Goal: Transaction & Acquisition: Purchase product/service

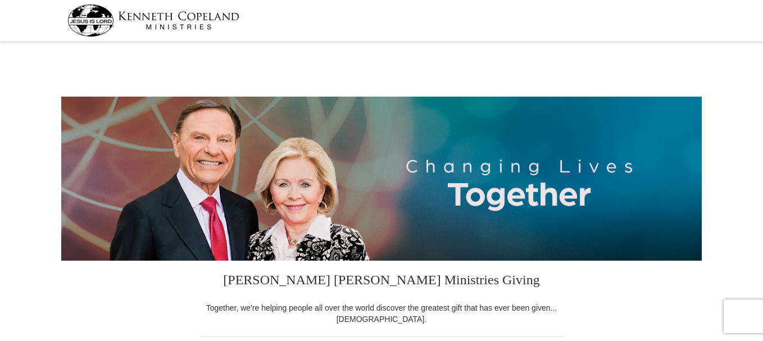
select select "AZ"
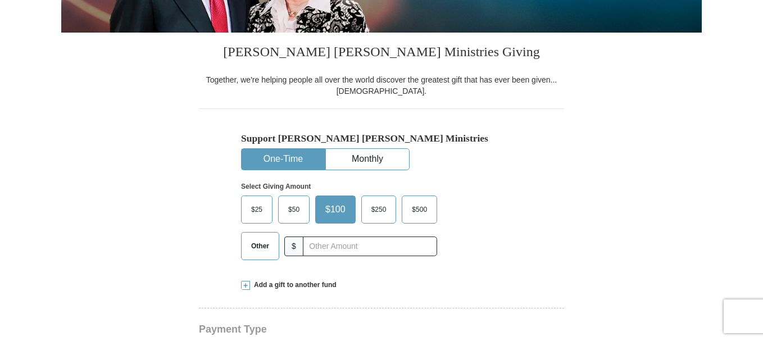
scroll to position [245, 0]
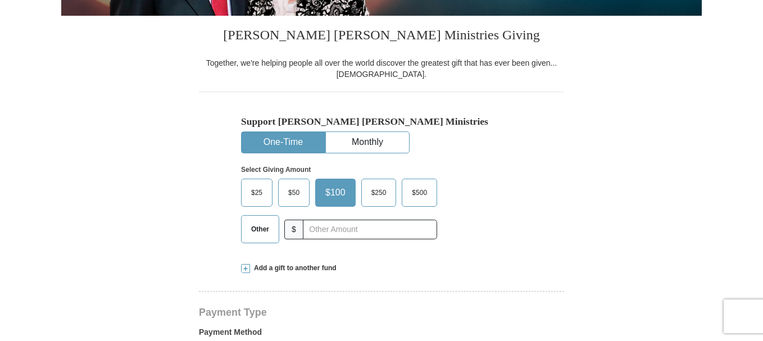
click at [291, 188] on span "$50" at bounding box center [294, 192] width 22 height 17
click at [0, 0] on input "$50" at bounding box center [0, 0] width 0 height 0
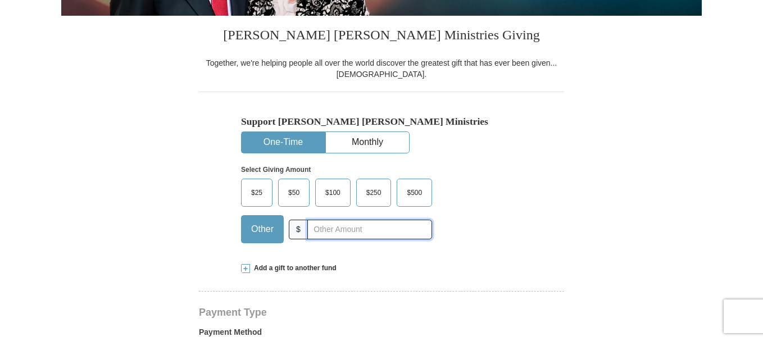
click at [330, 230] on input "text" at bounding box center [369, 230] width 125 height 20
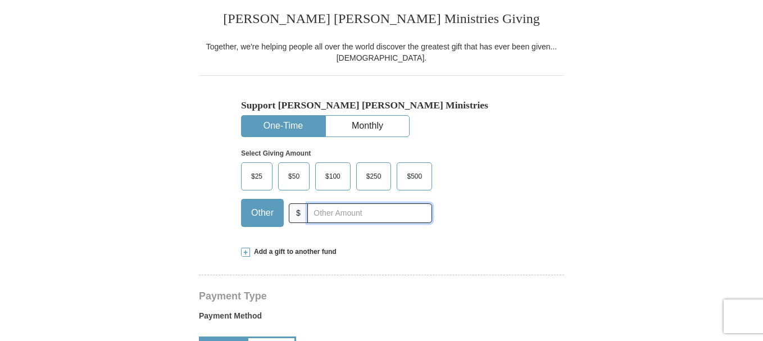
scroll to position [268, 0]
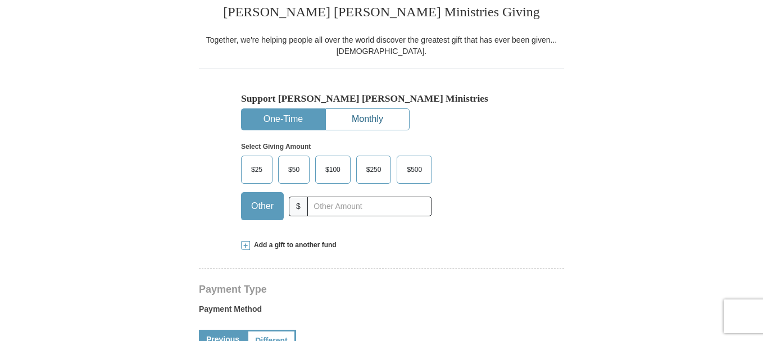
click at [362, 120] on button "Monthly" at bounding box center [367, 119] width 83 height 21
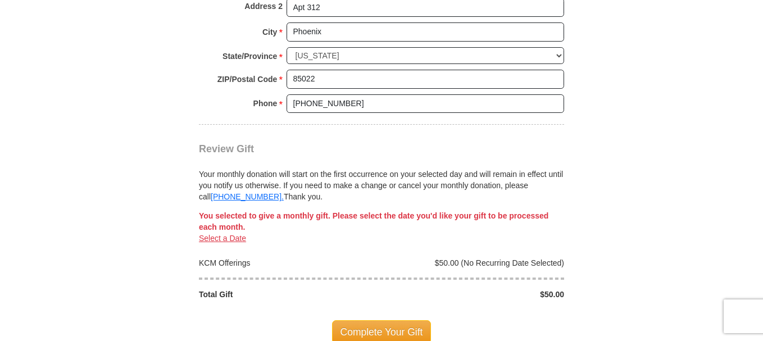
scroll to position [1024, 0]
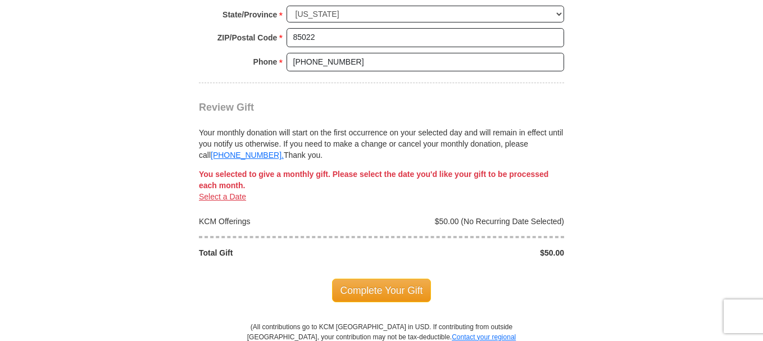
click at [230, 198] on link "Select a Date" at bounding box center [222, 196] width 47 height 9
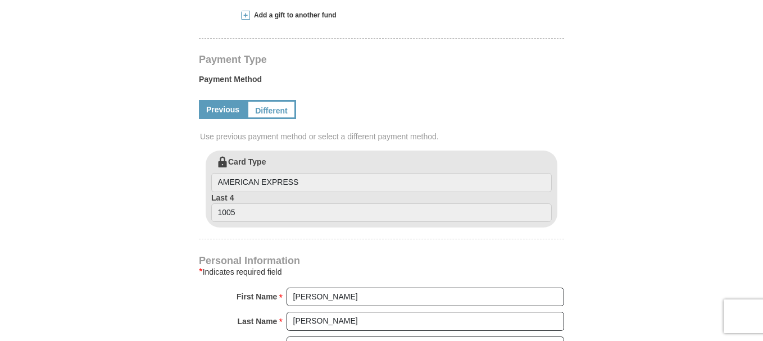
scroll to position [501, 0]
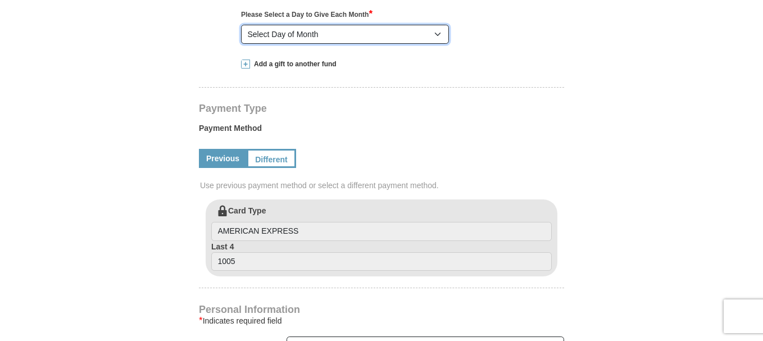
click at [438, 35] on select "Select Day of Month 1 2 3 4 5 6 7 8 9 10 11 12 13 14 15 16 17 18 19 20 21 22 23…" at bounding box center [345, 34] width 208 height 19
select select "28"
click at [241, 25] on select "Select Day of Month 1 2 3 4 5 6 7 8 9 10 11 12 13 14 15 16 17 18 19 20 21 22 23…" at bounding box center [345, 34] width 208 height 19
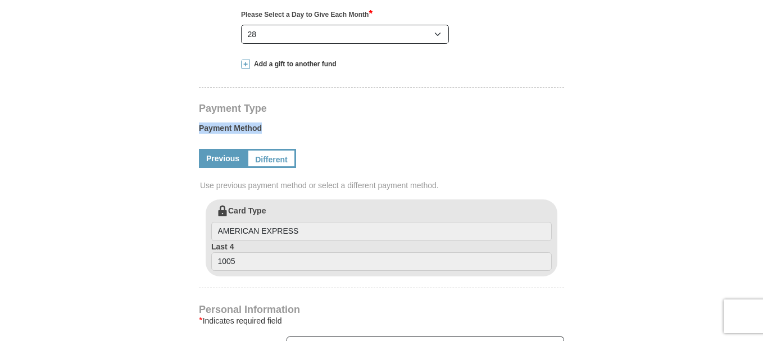
drag, startPoint x: 761, startPoint y: 97, endPoint x: 760, endPoint y: 127, distance: 29.8
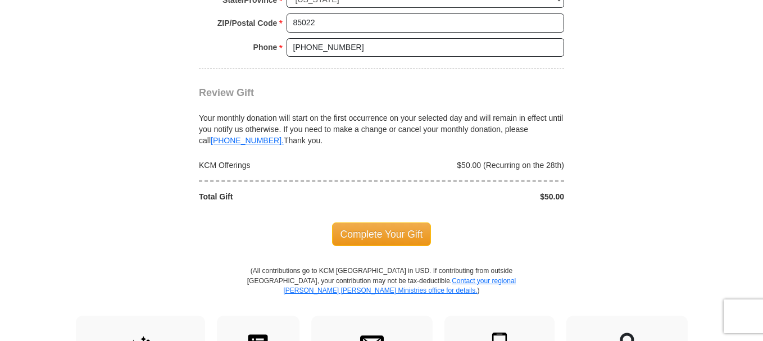
scroll to position [1045, 0]
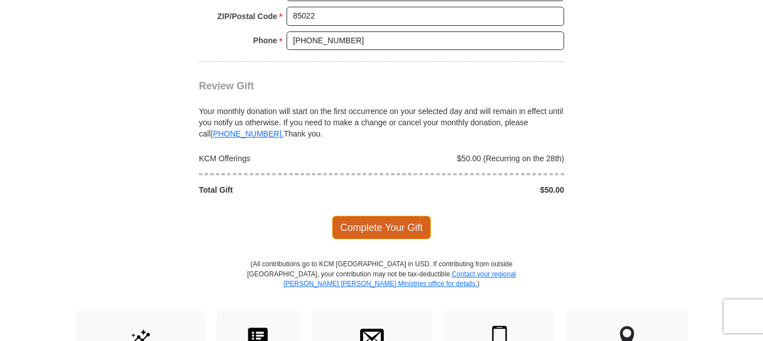
click at [377, 223] on span "Complete Your Gift" at bounding box center [381, 228] width 99 height 24
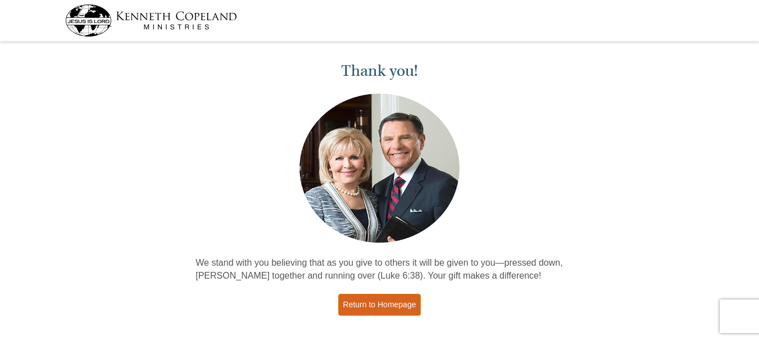
click at [382, 302] on link "Return to Homepage" at bounding box center [379, 305] width 83 height 22
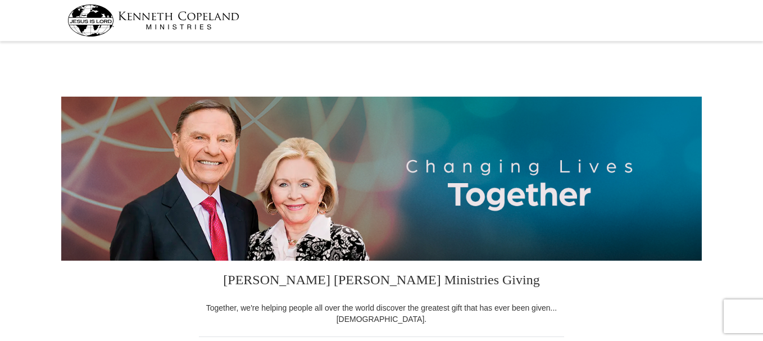
select select "AZ"
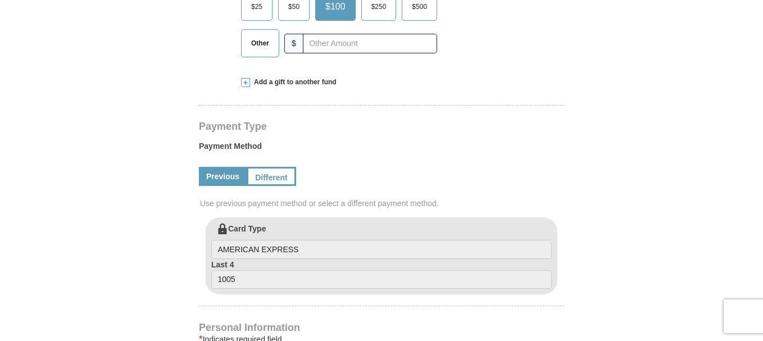
scroll to position [630, 0]
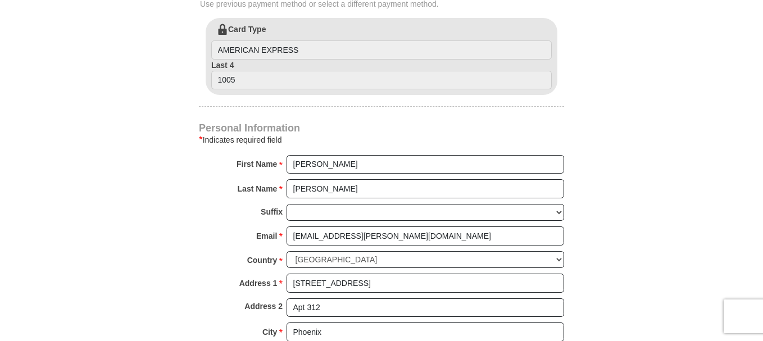
drag, startPoint x: 763, startPoint y: 40, endPoint x: 767, endPoint y: 197, distance: 156.7
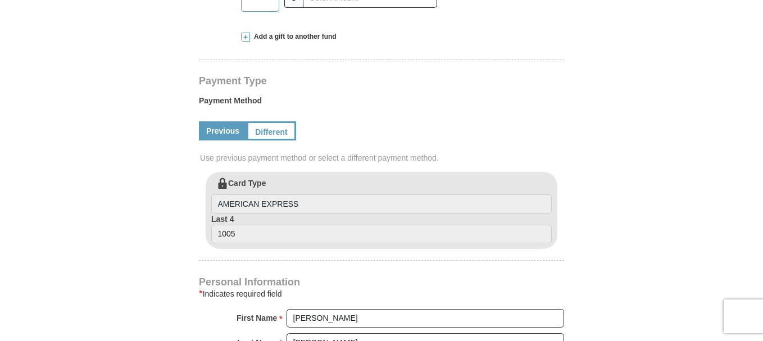
scroll to position [274, 0]
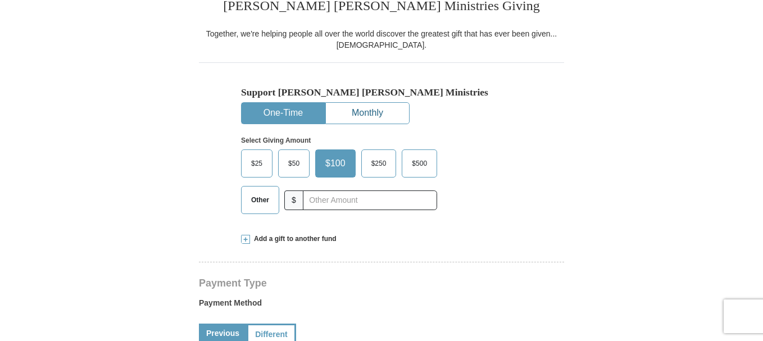
click at [380, 106] on button "Monthly" at bounding box center [367, 113] width 83 height 21
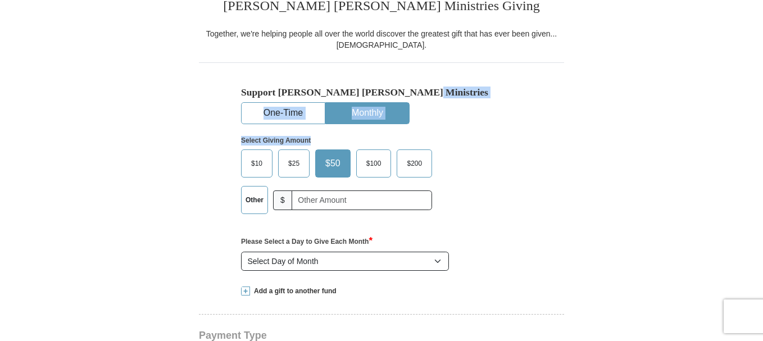
drag, startPoint x: 762, startPoint y: 69, endPoint x: 765, endPoint y: 108, distance: 39.4
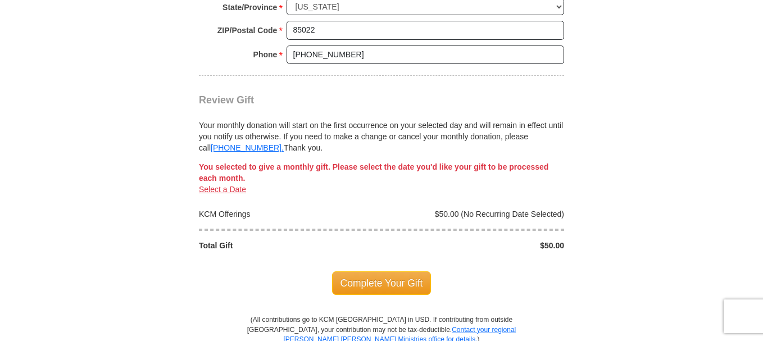
scroll to position [1035, 0]
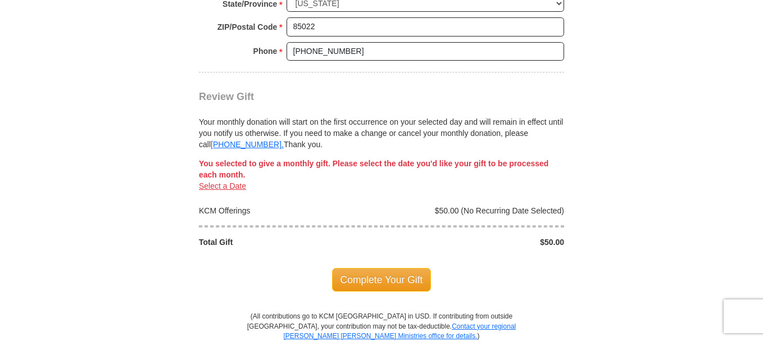
click at [223, 189] on link "Select a Date" at bounding box center [222, 185] width 47 height 9
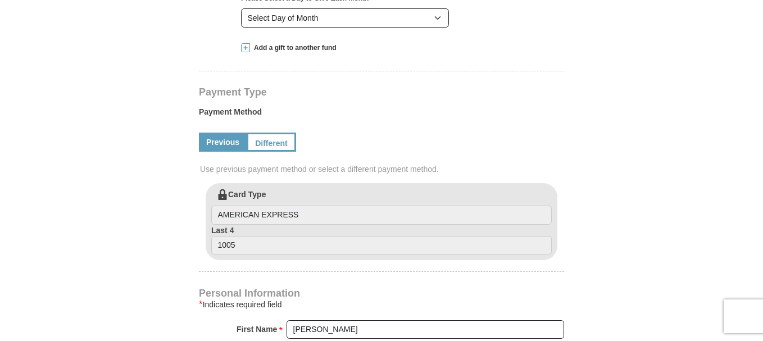
scroll to position [501, 0]
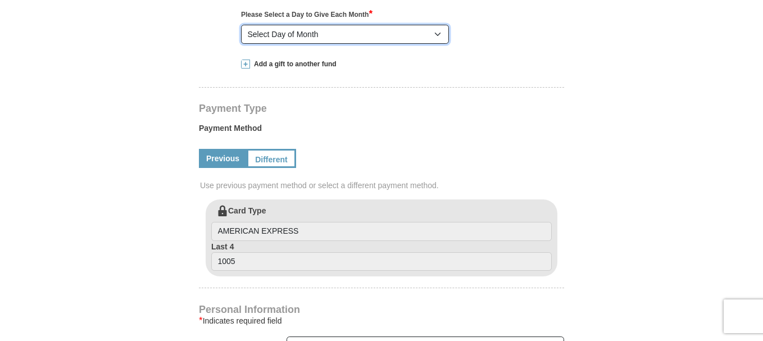
click at [350, 39] on select "Select Day of Month 1 2 3 4 5 6 7 8 9 10 11 12 13 14 15 16 17 18 19 20 21 22 23…" at bounding box center [345, 34] width 208 height 19
select select "28"
click at [241, 25] on select "Select Day of Month 1 2 3 4 5 6 7 8 9 10 11 12 13 14 15 16 17 18 19 20 21 22 23…" at bounding box center [345, 34] width 208 height 19
click at [651, 66] on form "Kenneth Copeland Ministries Giving Together, we're helping people all over the …" at bounding box center [381, 198] width 640 height 1309
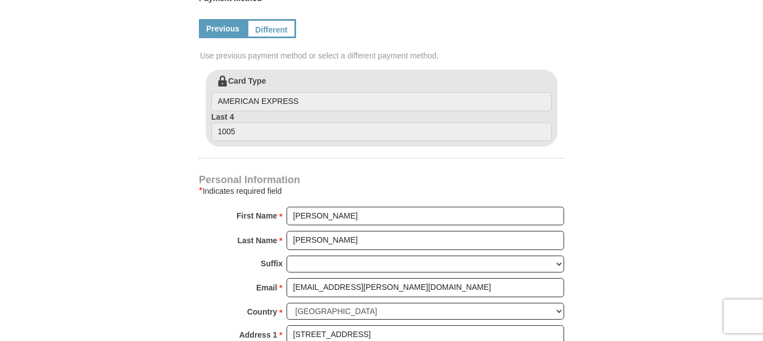
scroll to position [634, 0]
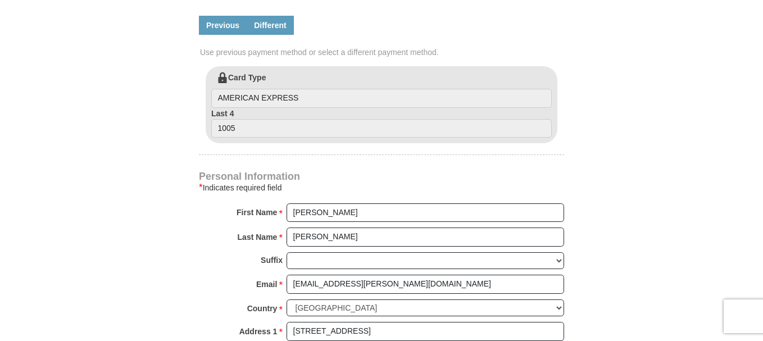
click at [265, 28] on link "Different" at bounding box center [270, 25] width 47 height 19
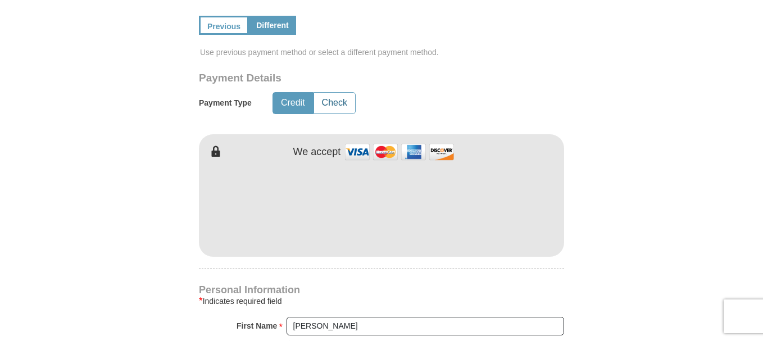
click at [335, 107] on button "Check" at bounding box center [334, 103] width 41 height 21
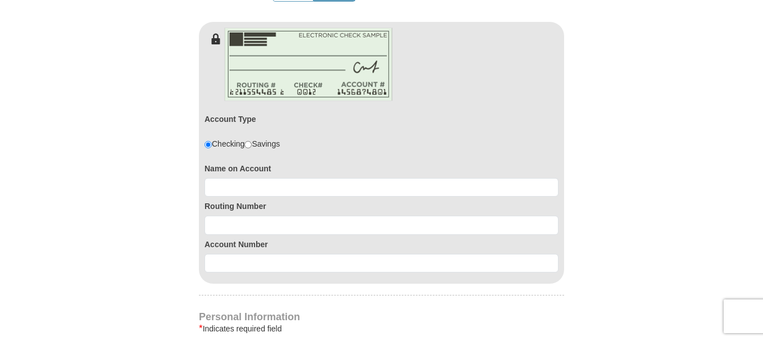
scroll to position [739, 0]
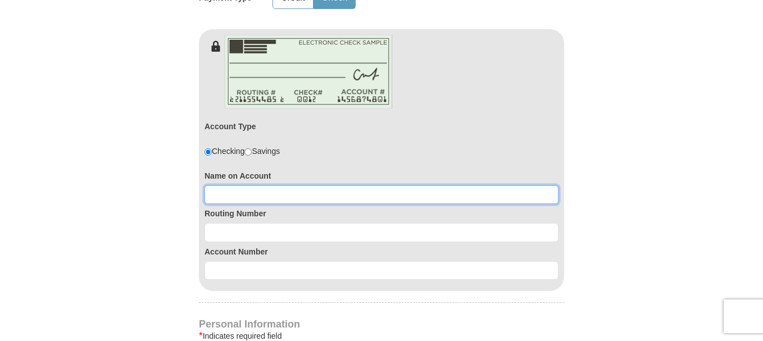
click at [249, 196] on input at bounding box center [381, 194] width 354 height 19
type input "Laura Madril"
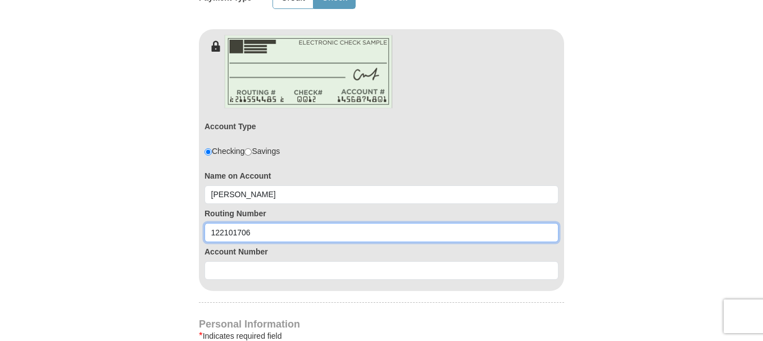
type input "122101706"
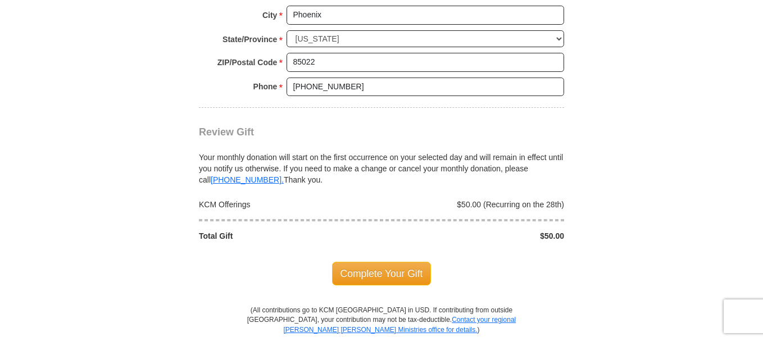
scroll to position [1131, 0]
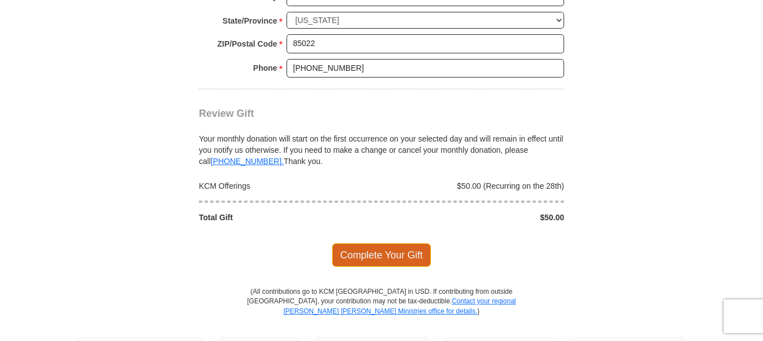
click at [377, 262] on span "Complete Your Gift" at bounding box center [381, 255] width 99 height 24
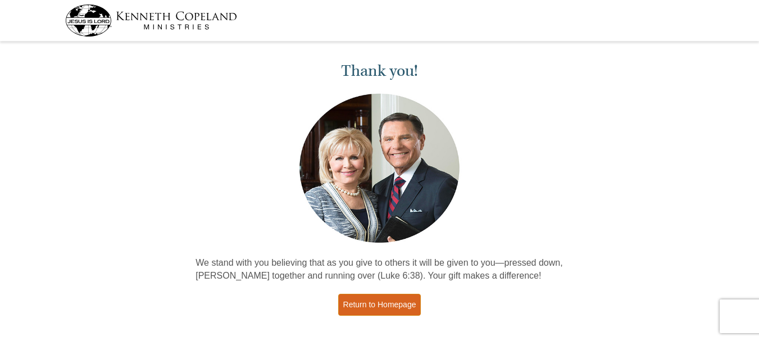
click at [395, 303] on link "Return to Homepage" at bounding box center [379, 305] width 83 height 22
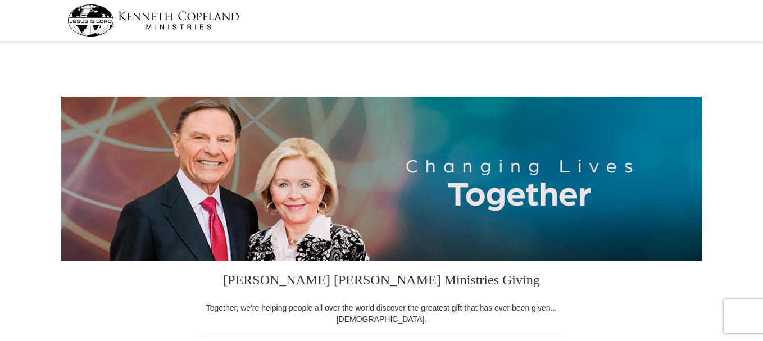
select select "AZ"
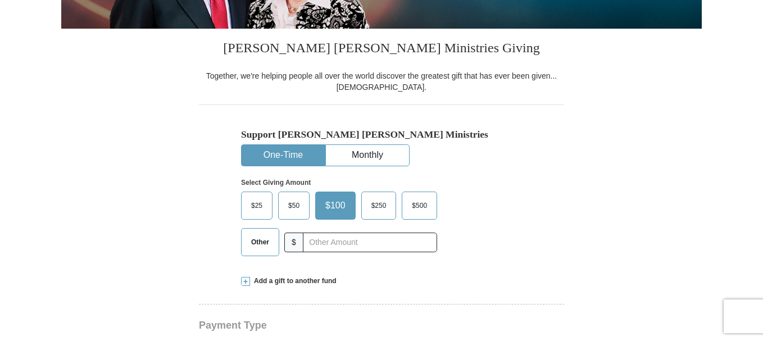
scroll to position [225, 0]
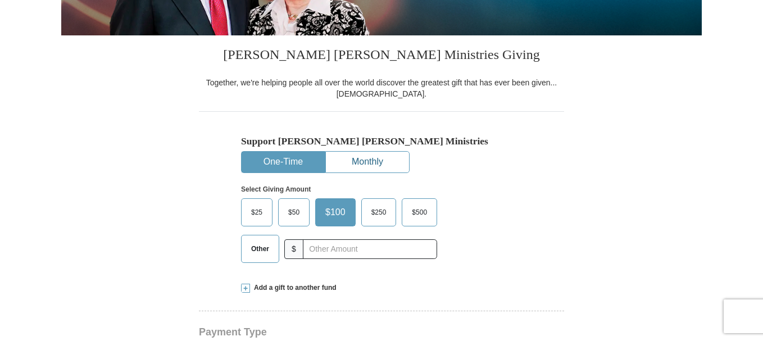
click at [380, 156] on button "Monthly" at bounding box center [367, 162] width 83 height 21
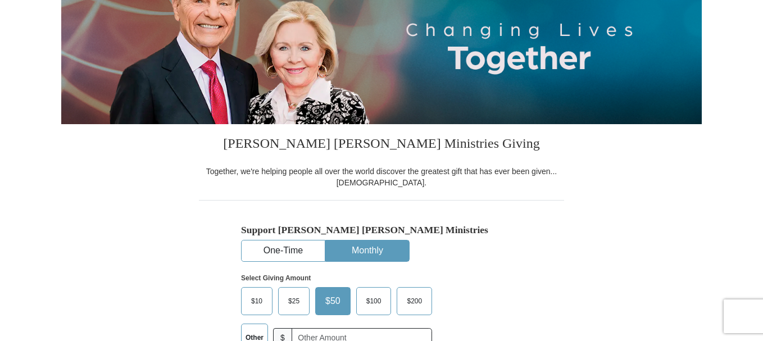
scroll to position [0, 0]
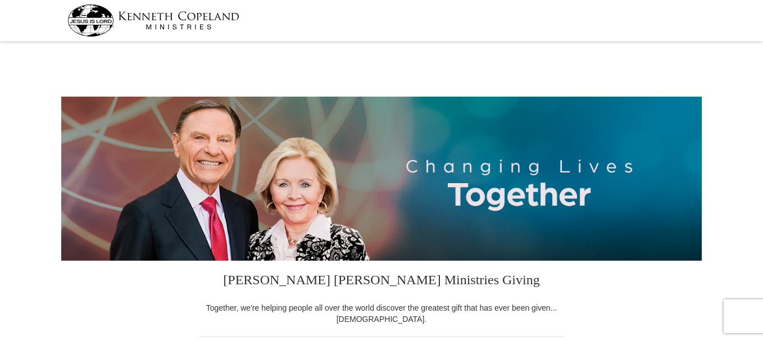
click at [176, 17] on img at bounding box center [153, 20] width 172 height 32
select select "AZ"
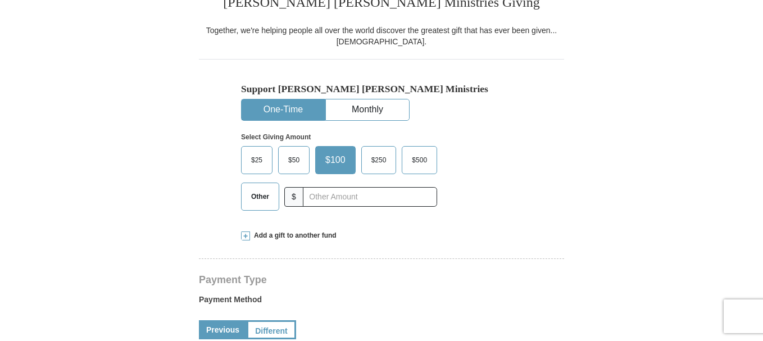
scroll to position [310, 0]
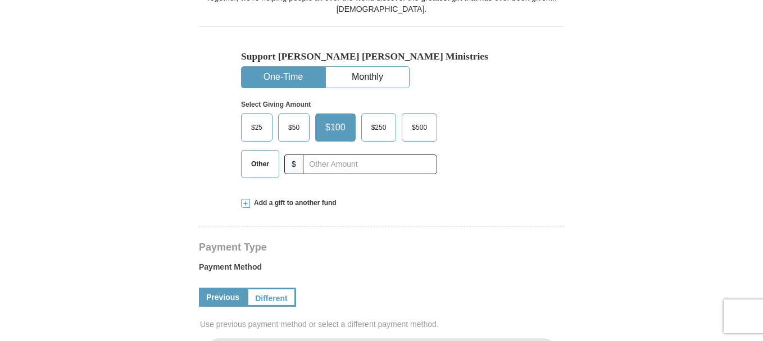
drag, startPoint x: 766, startPoint y: 24, endPoint x: 751, endPoint y: 153, distance: 130.0
click at [368, 77] on button "Monthly" at bounding box center [367, 77] width 83 height 21
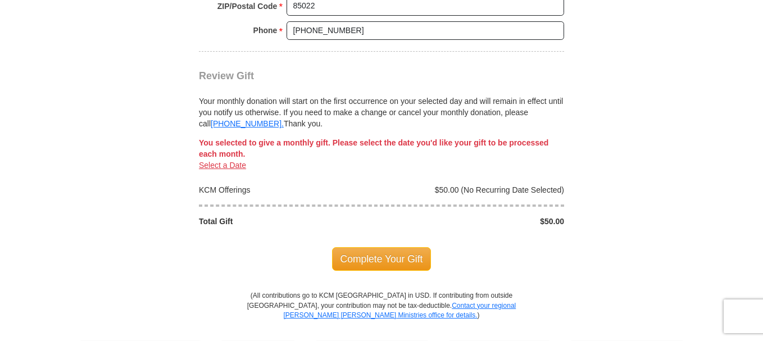
scroll to position [1059, 0]
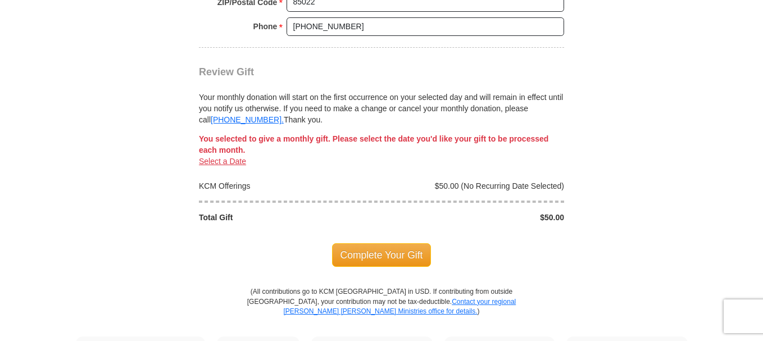
click at [234, 164] on link "Select a Date" at bounding box center [222, 161] width 47 height 9
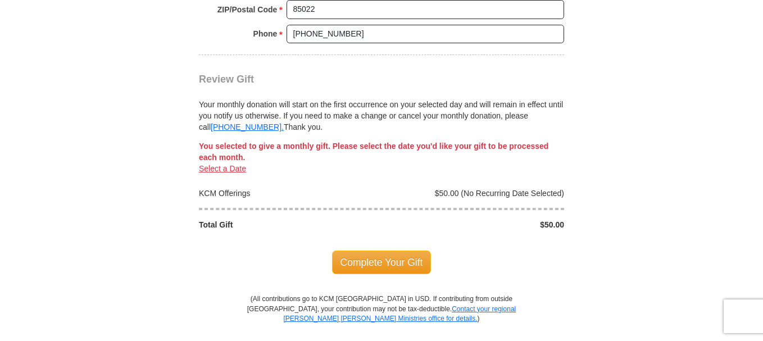
scroll to position [1045, 0]
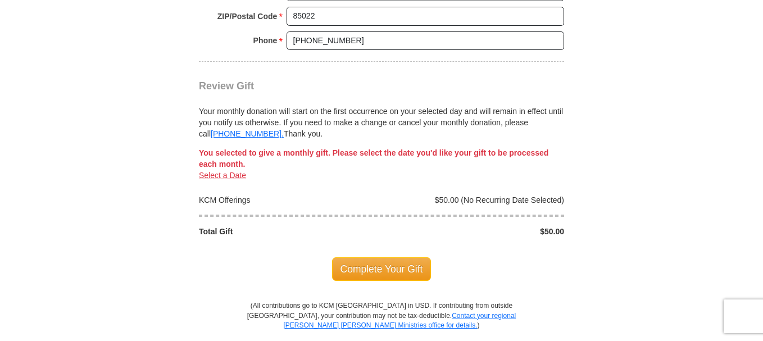
click at [225, 179] on link "Select a Date" at bounding box center [222, 175] width 47 height 9
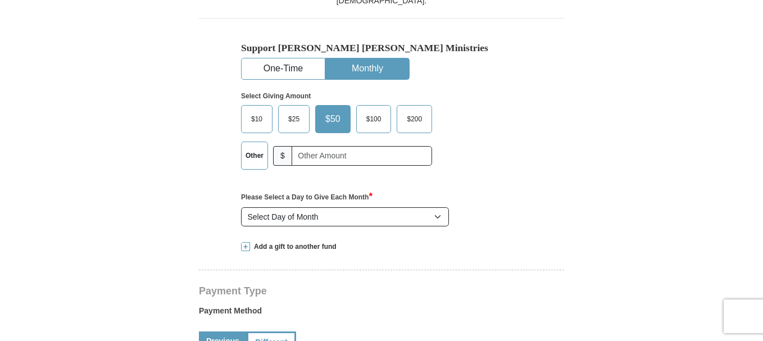
scroll to position [0, 0]
